Goal: Task Accomplishment & Management: Manage account settings

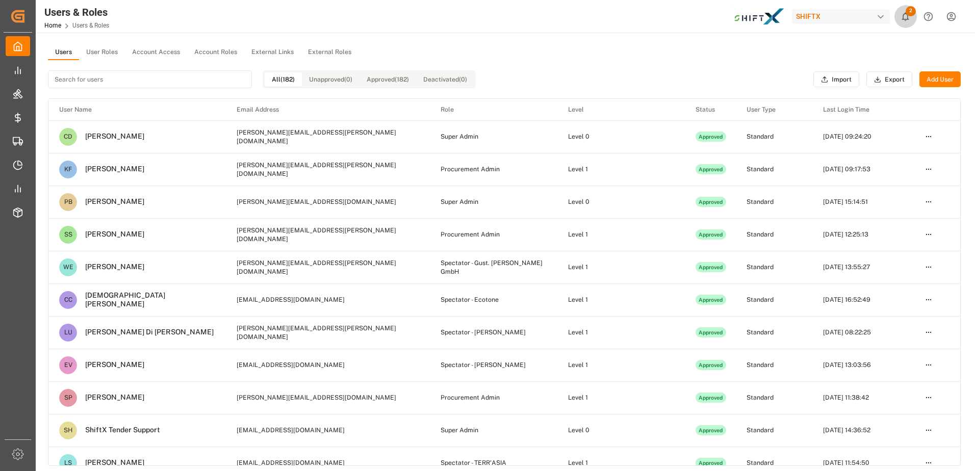
click at [903, 10] on button "2" at bounding box center [905, 16] width 23 height 23
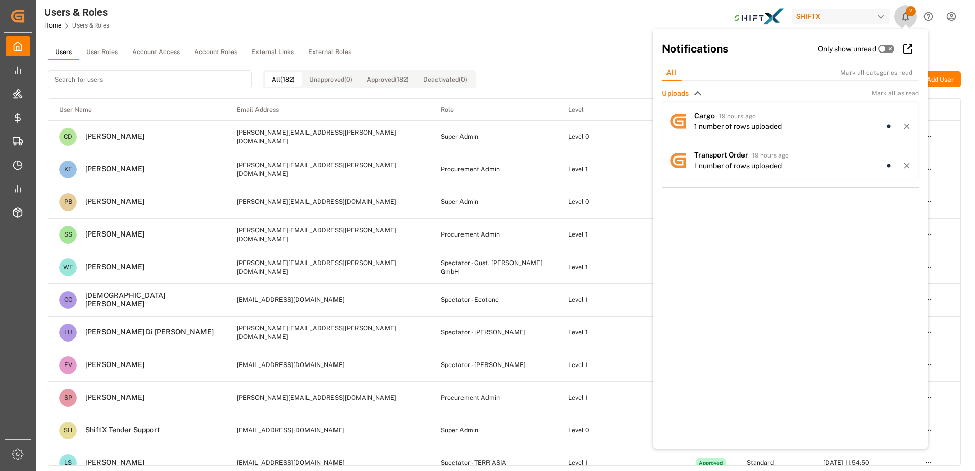
click at [903, 10] on button "2" at bounding box center [905, 16] width 23 height 23
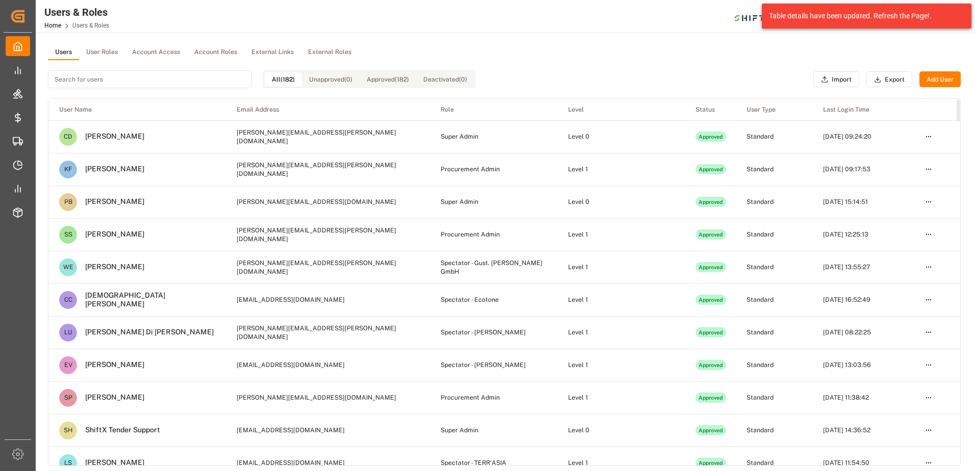
click at [661, 77] on div "All (182) Unapproved (0) Approved (182) Deactivated (0) Import Export Add User" at bounding box center [504, 79] width 912 height 38
